Goal: Information Seeking & Learning: Understand process/instructions

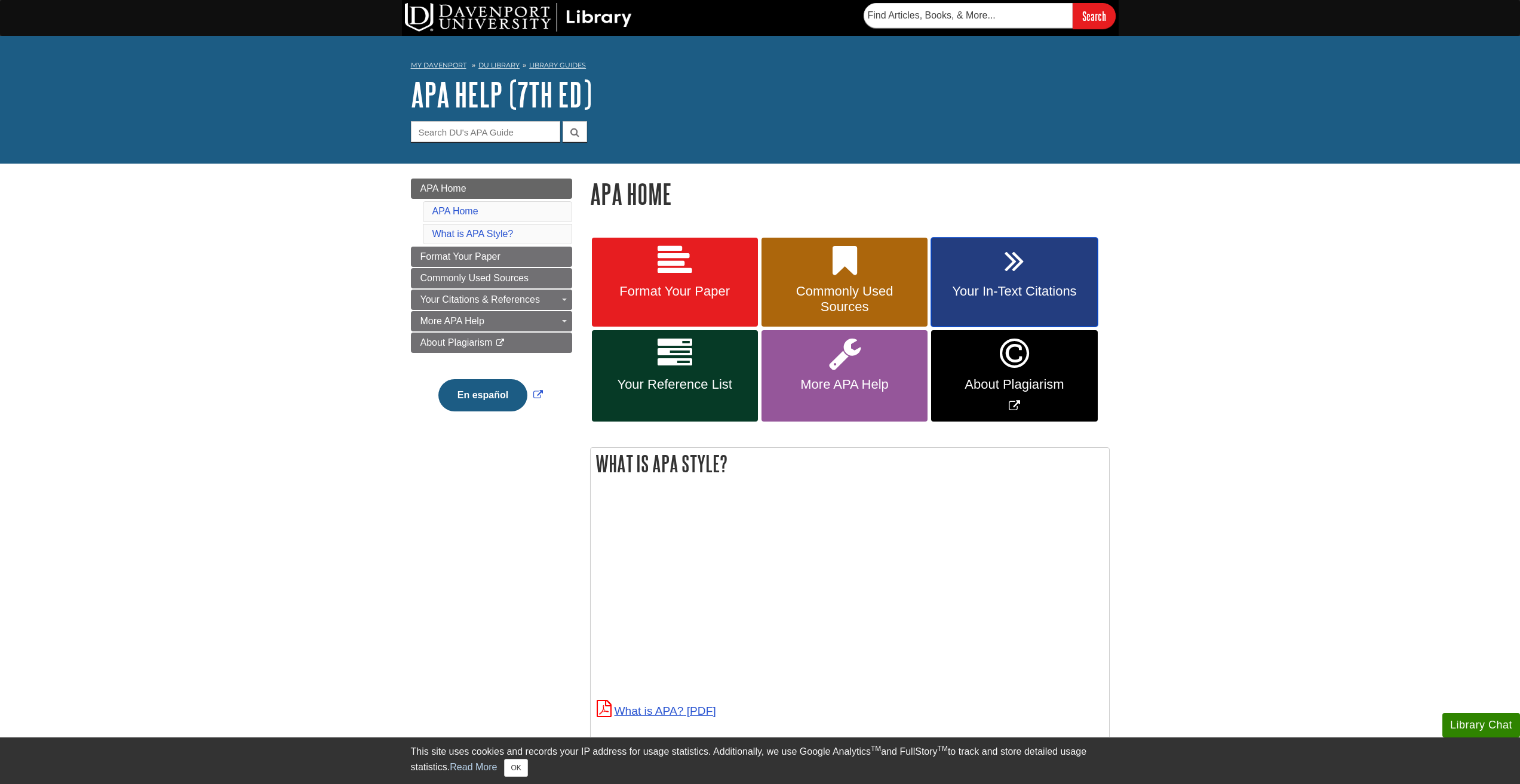
click at [1014, 279] on link "Your In-Text Citations" at bounding box center [1014, 282] width 166 height 89
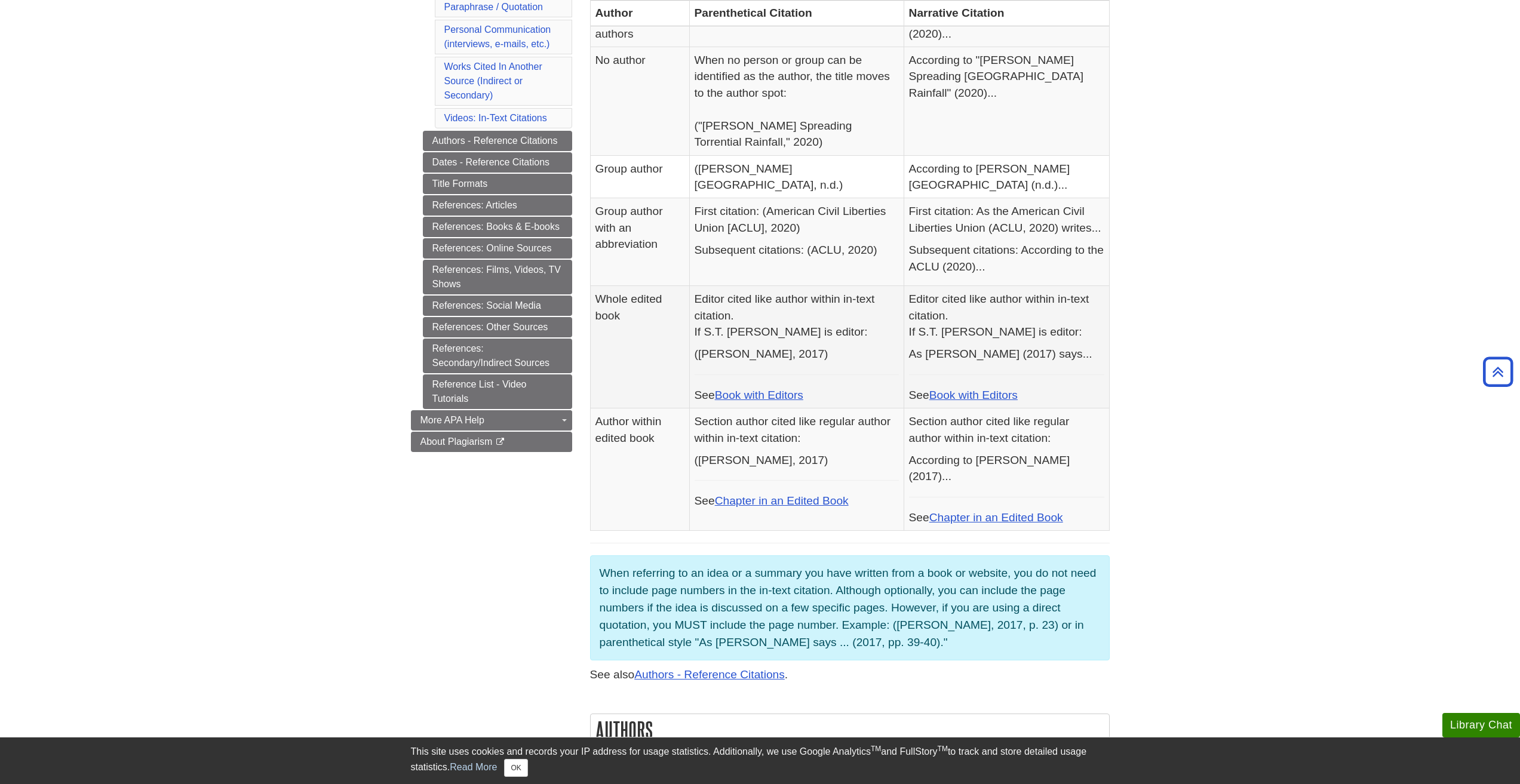
scroll to position [120, 0]
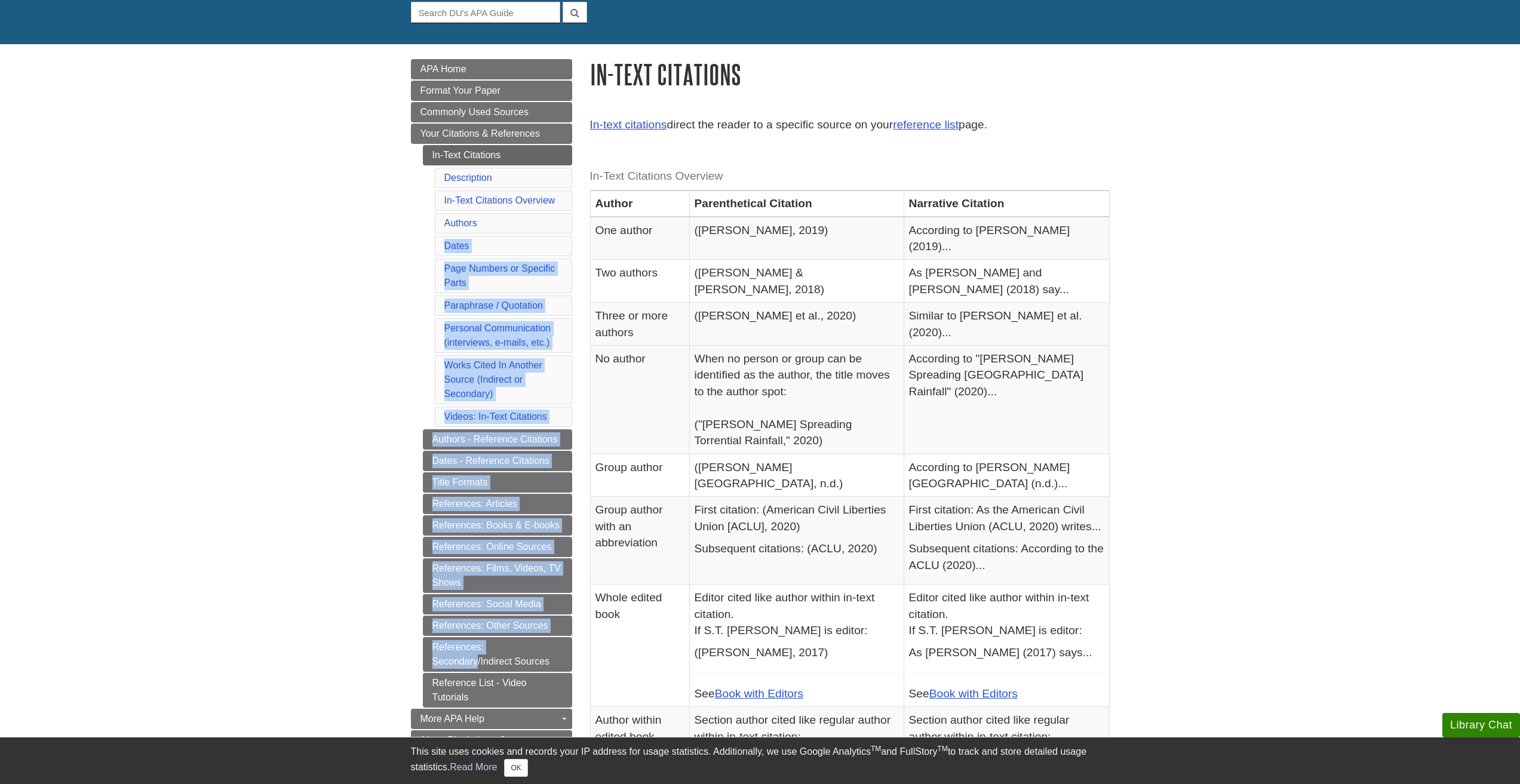
drag, startPoint x: -1, startPoint y: 255, endPoint x: -15, endPoint y: 645, distance: 390.3
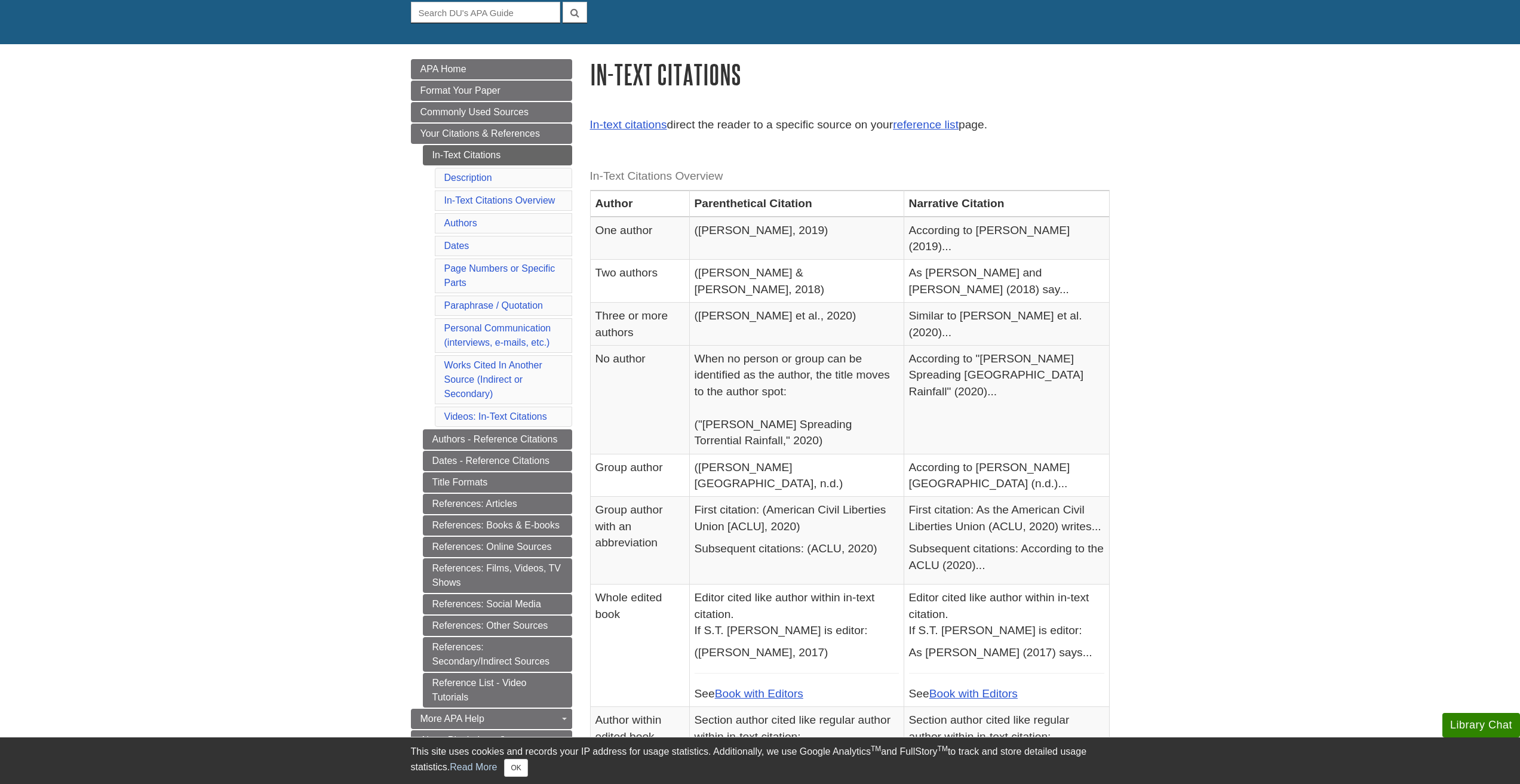
click at [470, 94] on span "Format Your Paper" at bounding box center [461, 90] width 80 height 10
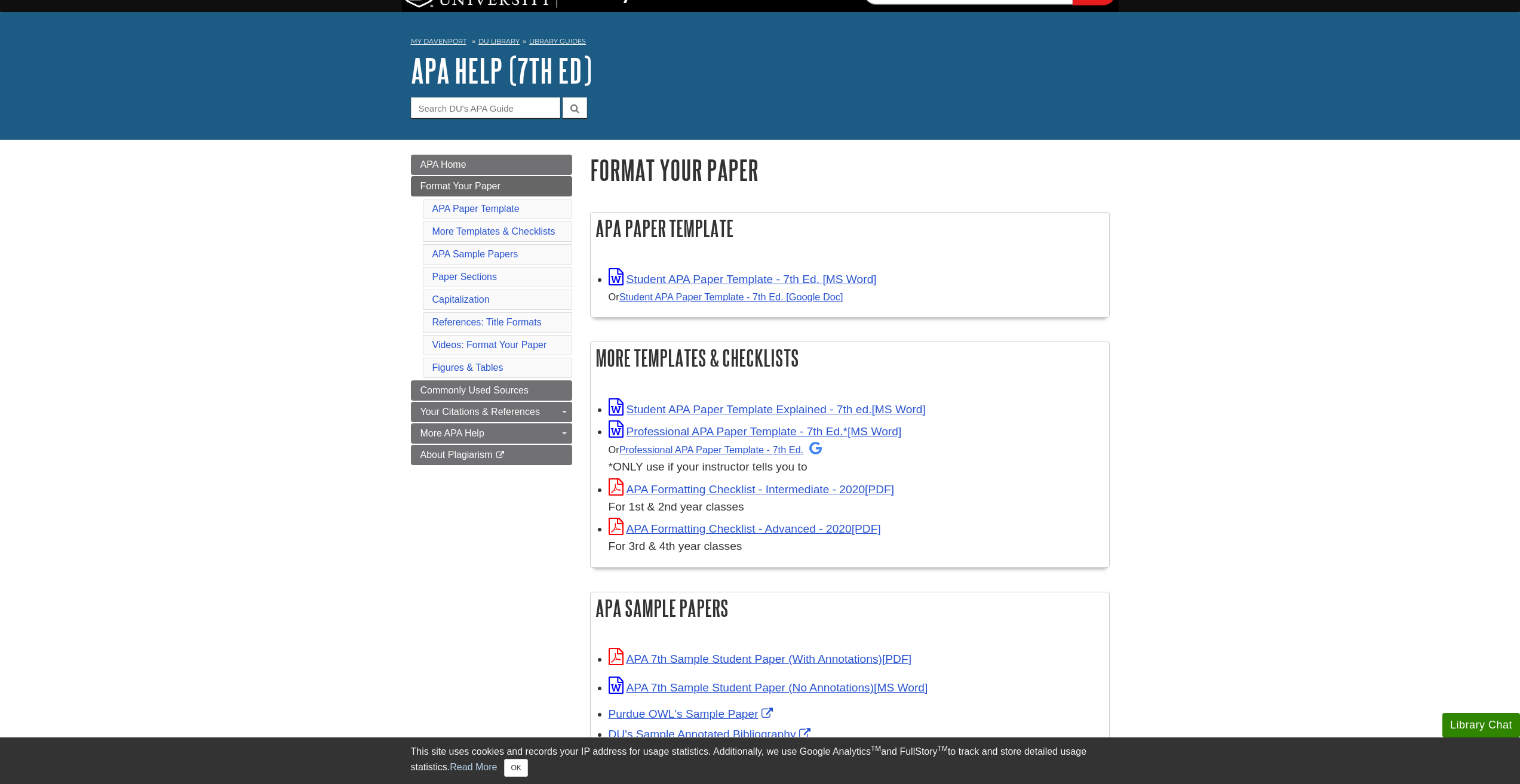
scroll to position [358, 0]
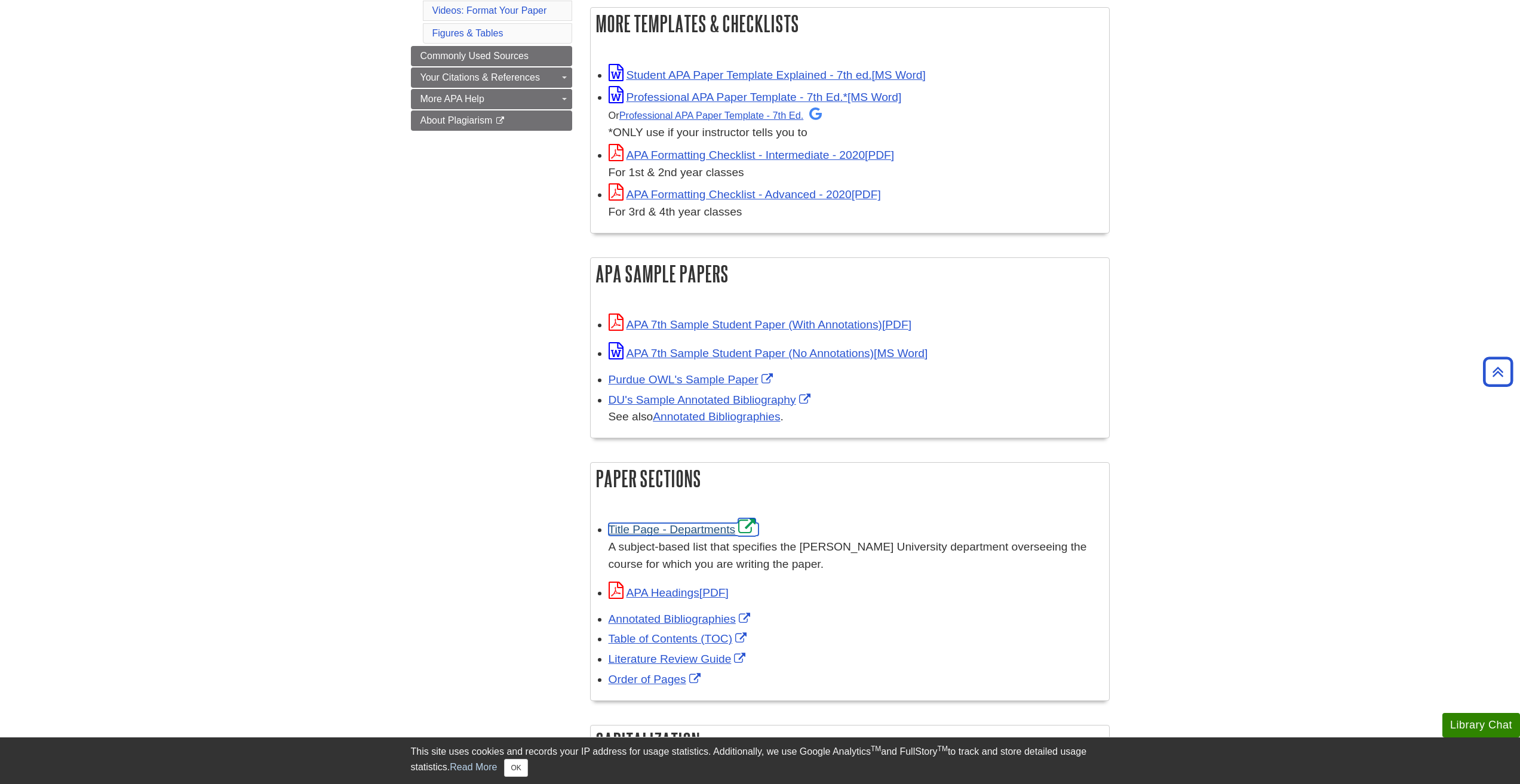
click at [678, 531] on link "Title Page - Departments" at bounding box center [684, 529] width 150 height 12
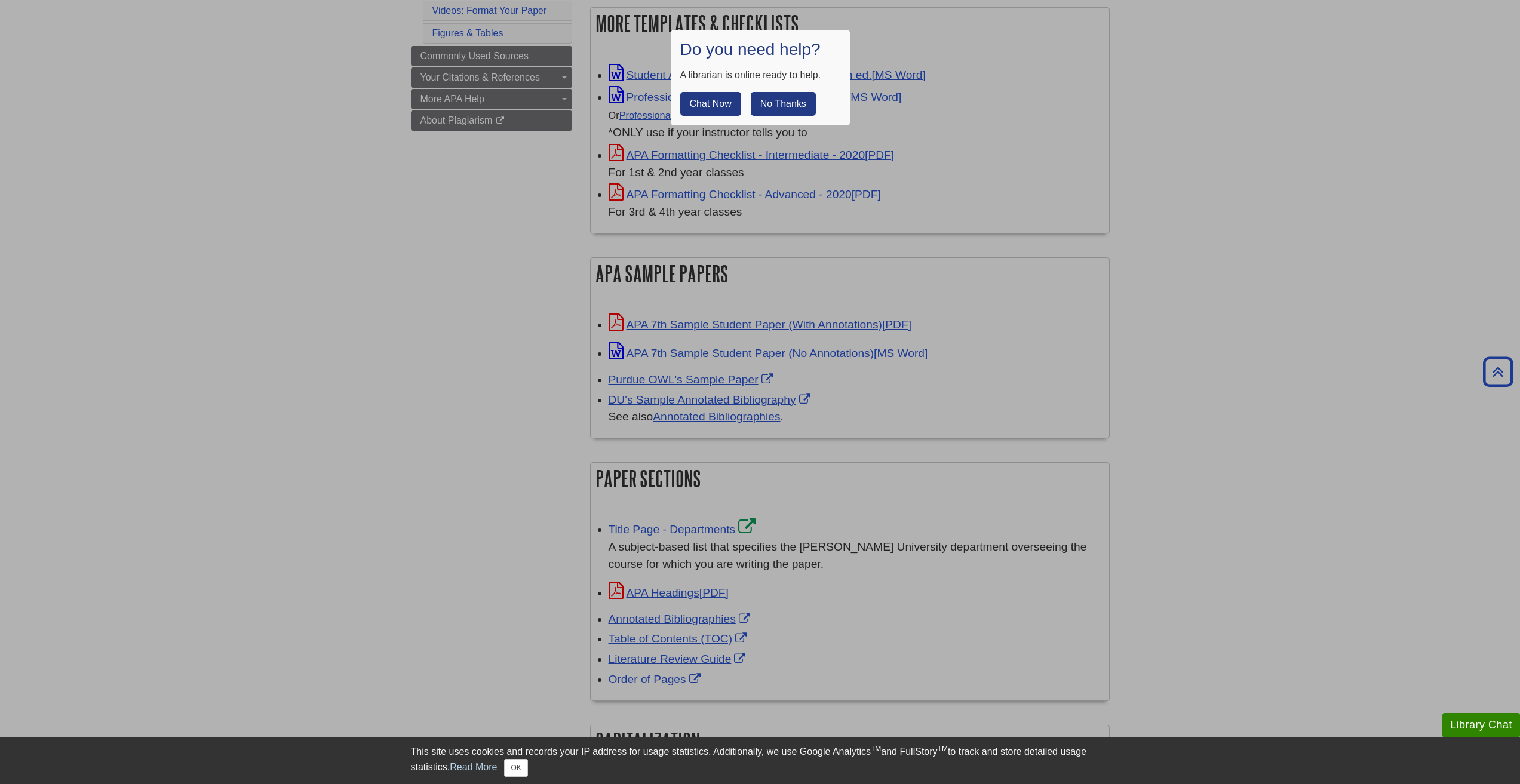
click at [782, 110] on button "No Thanks" at bounding box center [783, 104] width 65 height 24
